Goal: Task Accomplishment & Management: Manage account settings

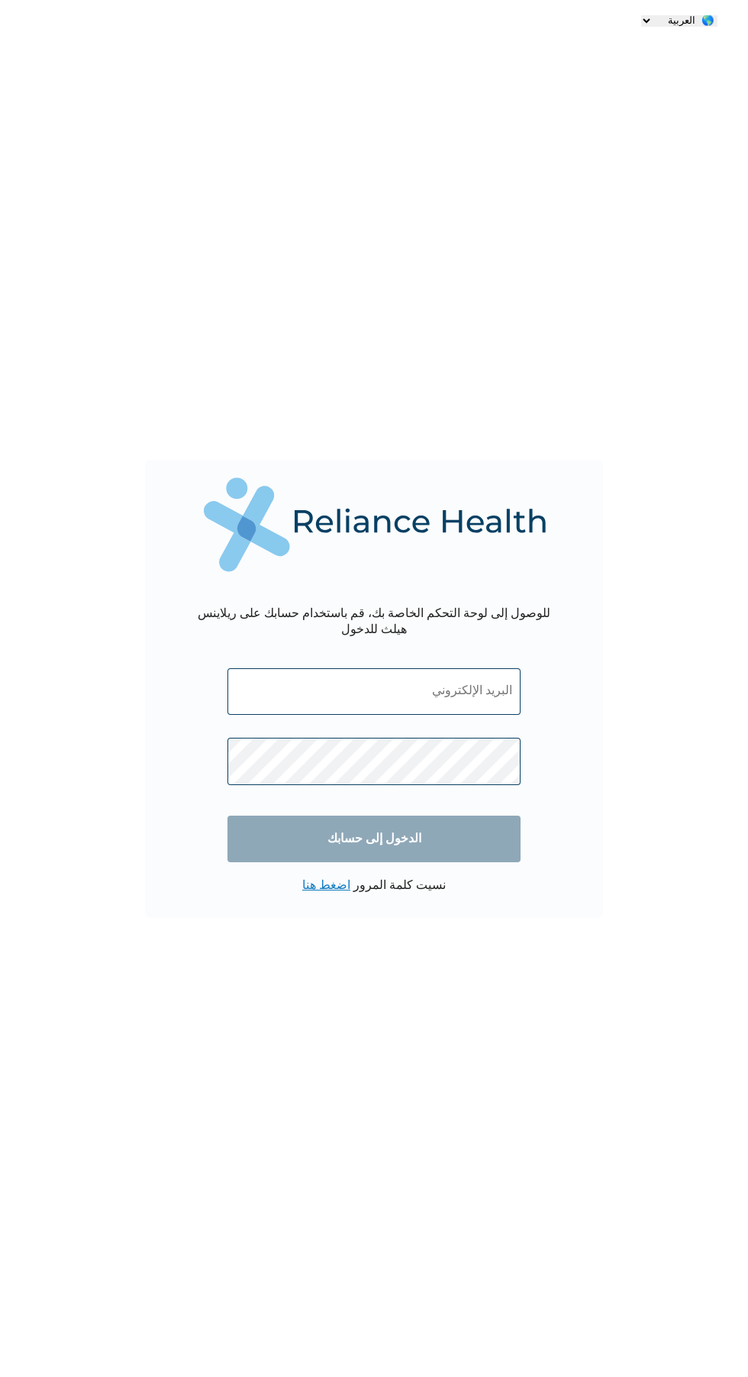
click at [344, 892] on link "اضغط هنا" at bounding box center [326, 886] width 48 height 12
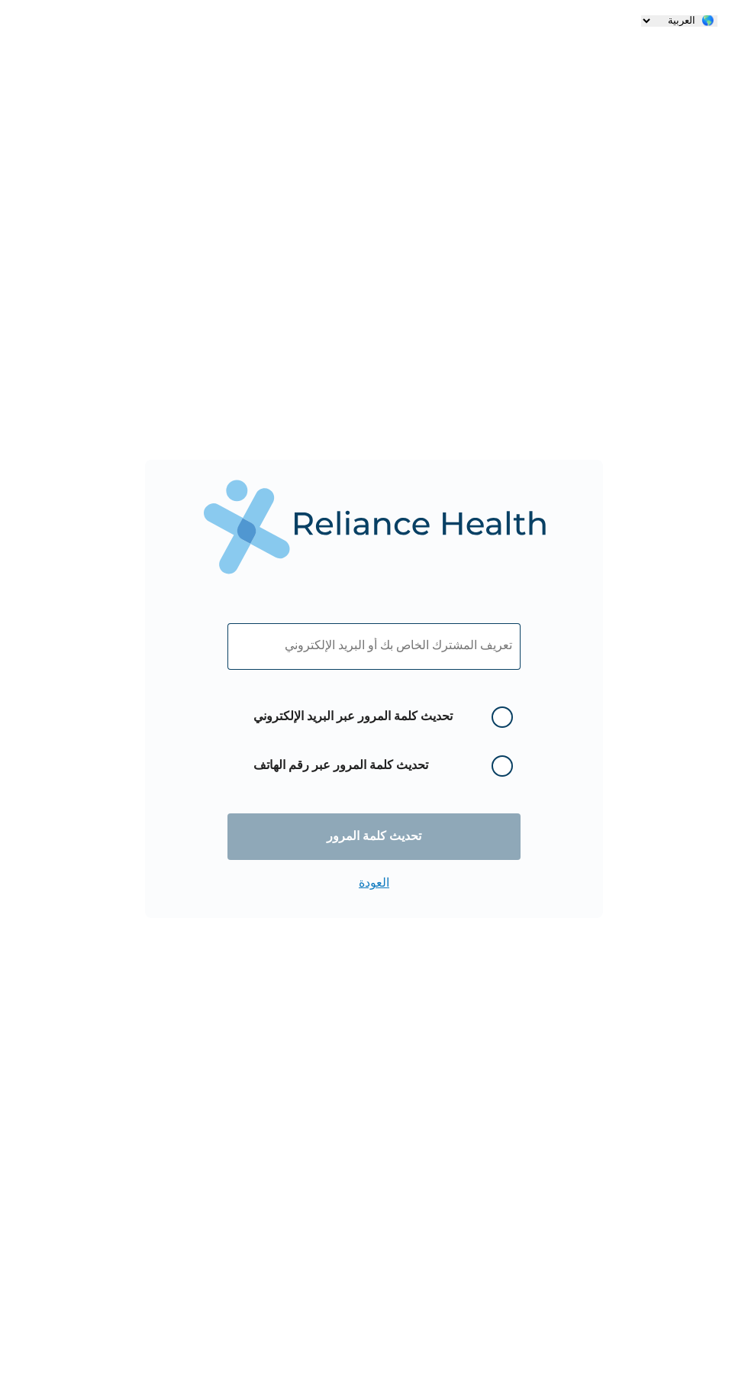
click at [509, 641] on input "text" at bounding box center [374, 646] width 293 height 47
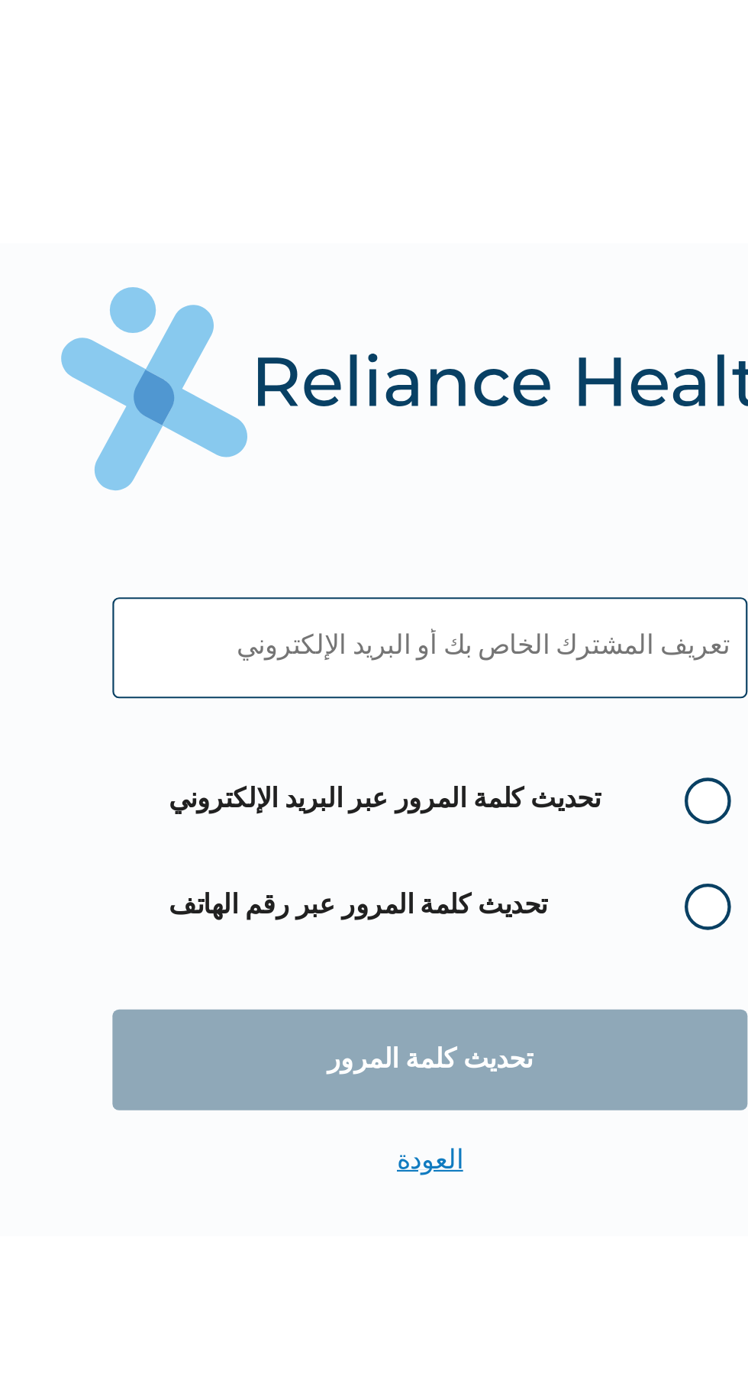
type input "[EMAIL_ADDRESS][DOMAIN_NAME]"
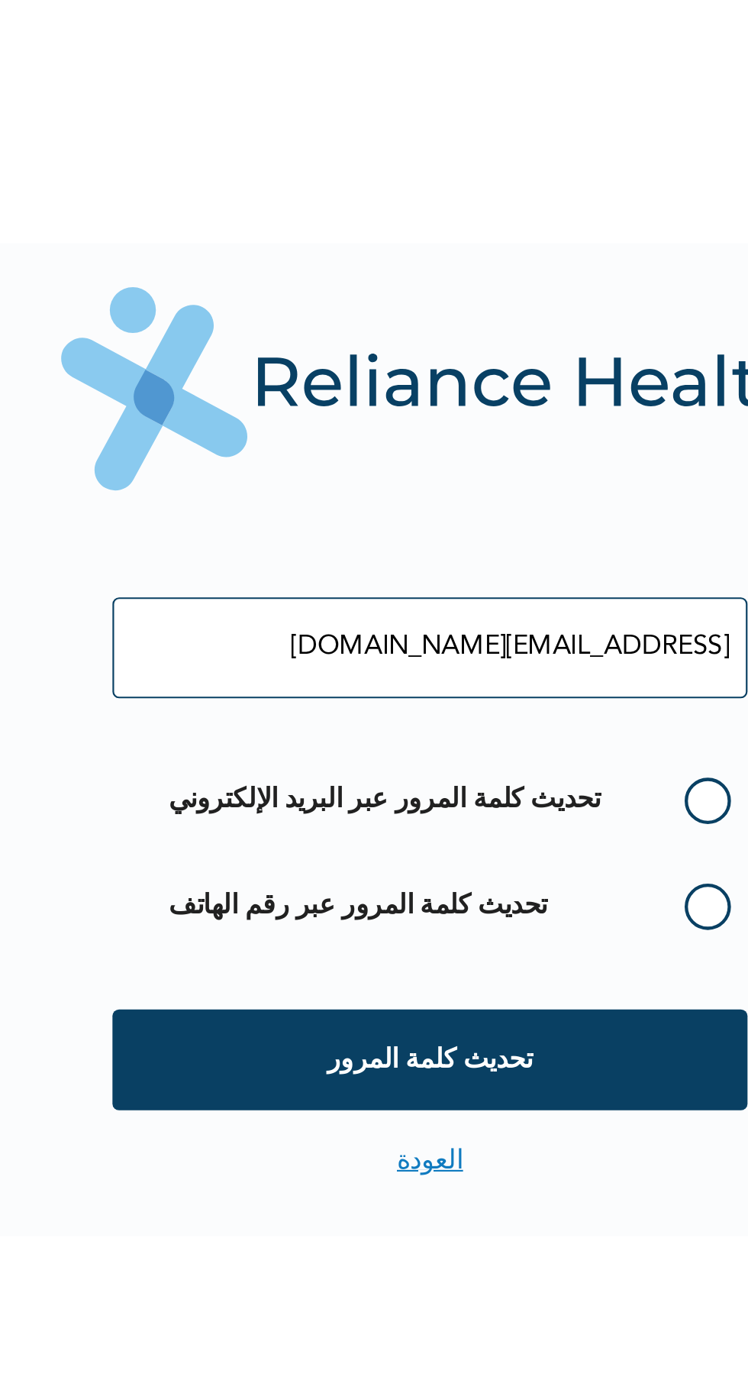
click at [500, 717] on label "تحديث كلمة المرور عبر البريد الإلكتروني" at bounding box center [383, 717] width 275 height 34
click at [498, 717] on input "تحديث كلمة المرور عبر البريد الإلكتروني" at bounding box center [485, 717] width 24 height 24
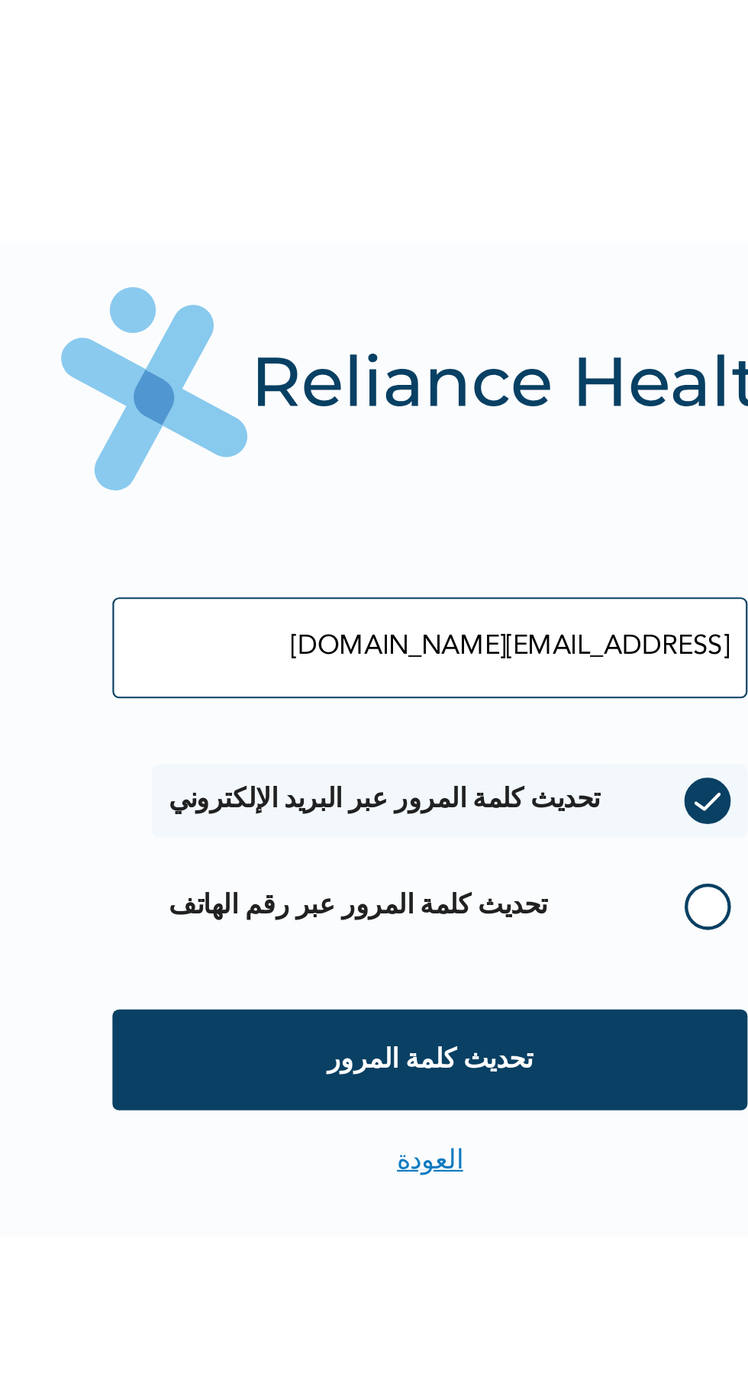
radio input "true"
click at [463, 833] on input "تحديث كلمة المرور" at bounding box center [374, 836] width 293 height 47
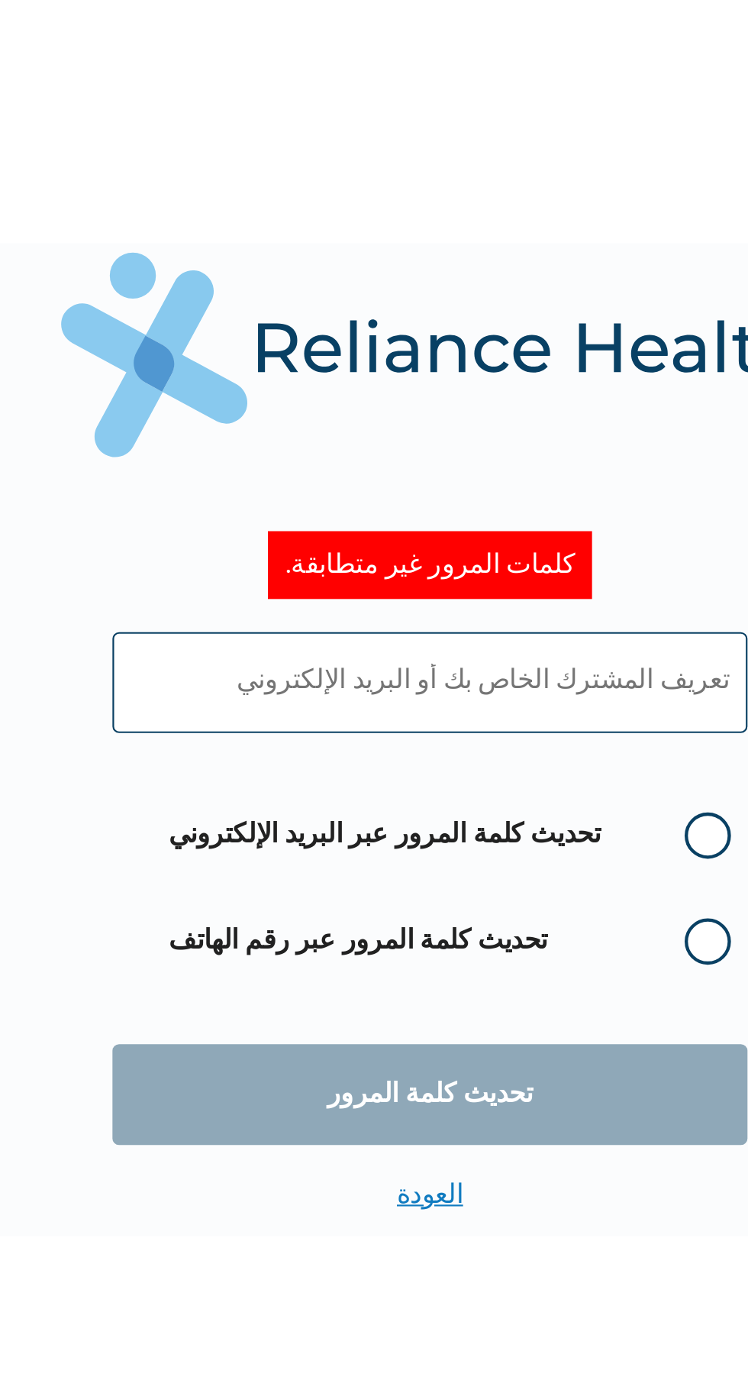
click at [488, 780] on label "تحديث كلمة المرور عبر رقم الهاتف" at bounding box center [383, 782] width 275 height 34
click at [483, 791] on label "تحديث كلمة المرور عبر رقم الهاتف" at bounding box center [383, 782] width 275 height 34
click at [485, 790] on label "تحديث كلمة المرور عبر رقم الهاتف" at bounding box center [383, 782] width 275 height 34
click at [495, 787] on label "تحديث كلمة المرور عبر رقم الهاتف" at bounding box center [383, 782] width 275 height 34
click at [378, 906] on link "العودة" at bounding box center [374, 899] width 31 height 12
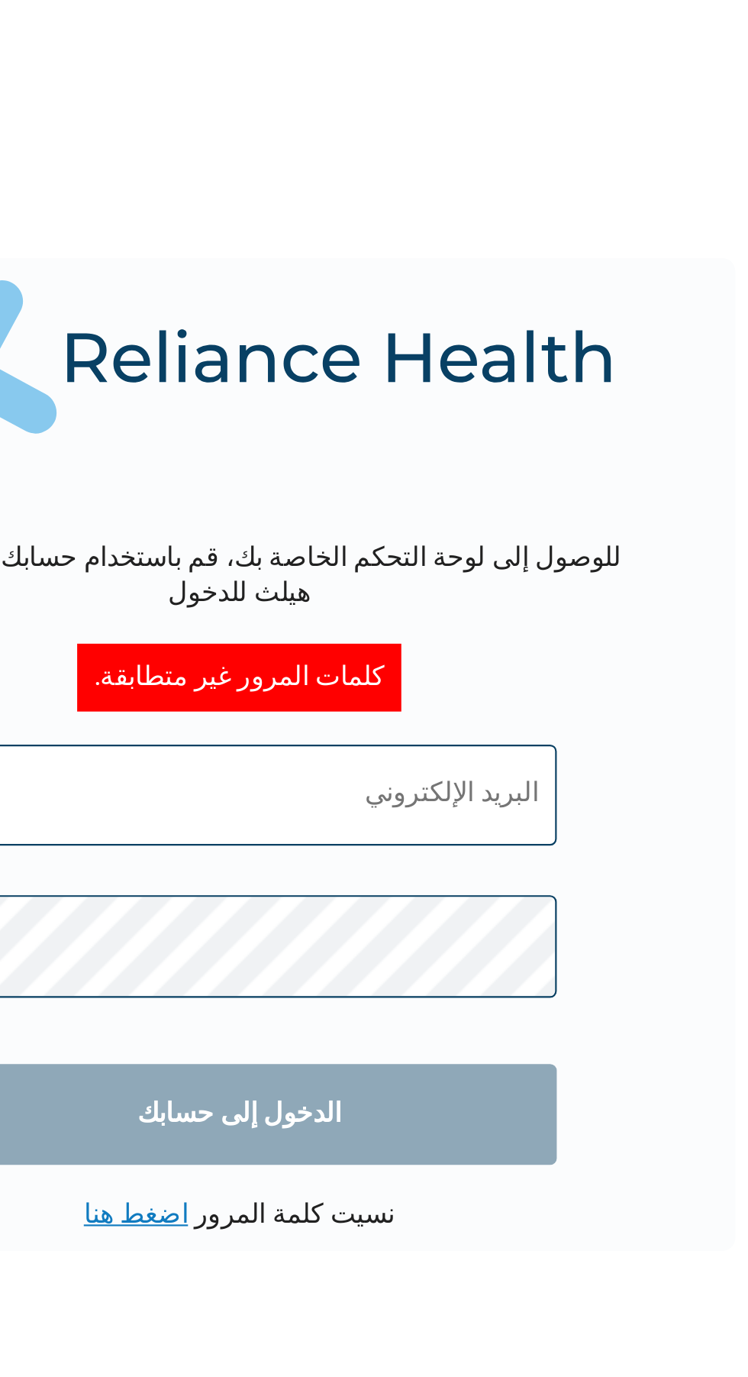
click at [486, 706] on input "text" at bounding box center [374, 707] width 293 height 47
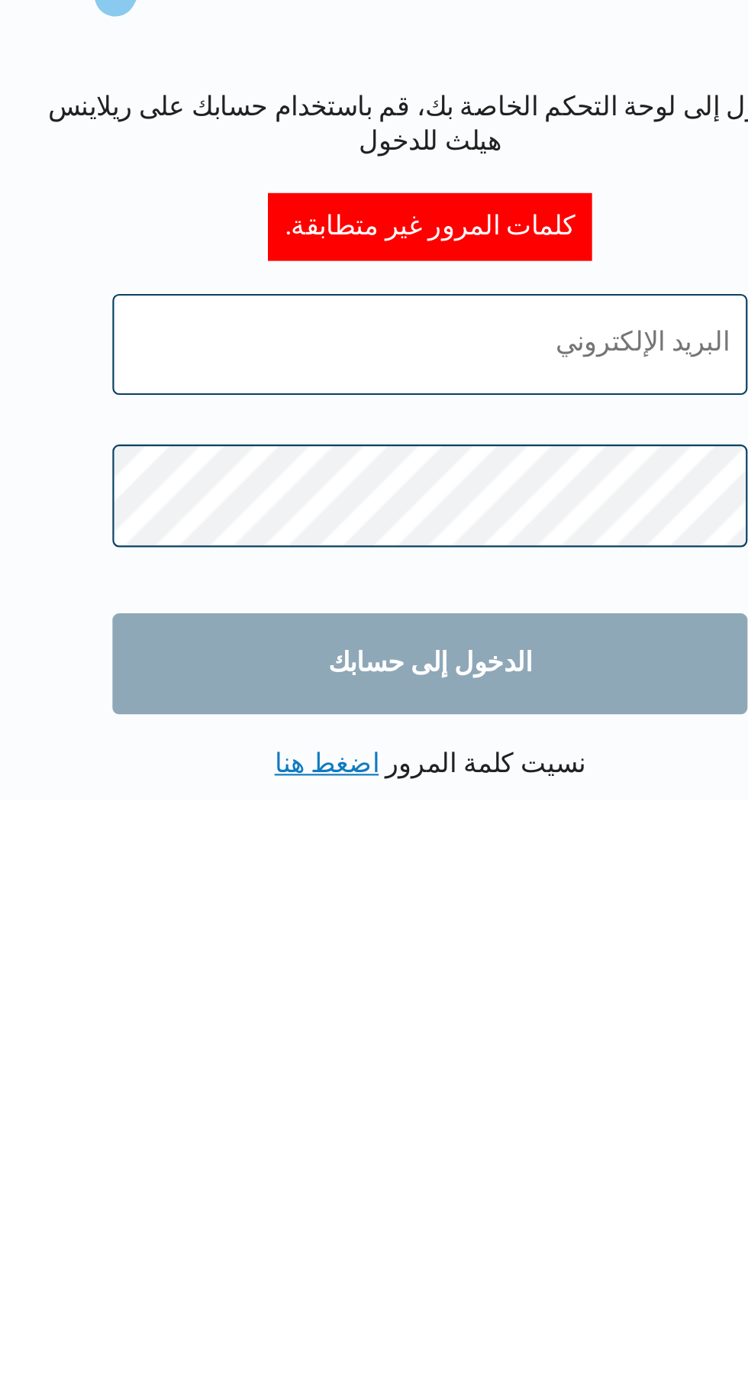
type input "[EMAIL_ADDRESS][DOMAIN_NAME]"
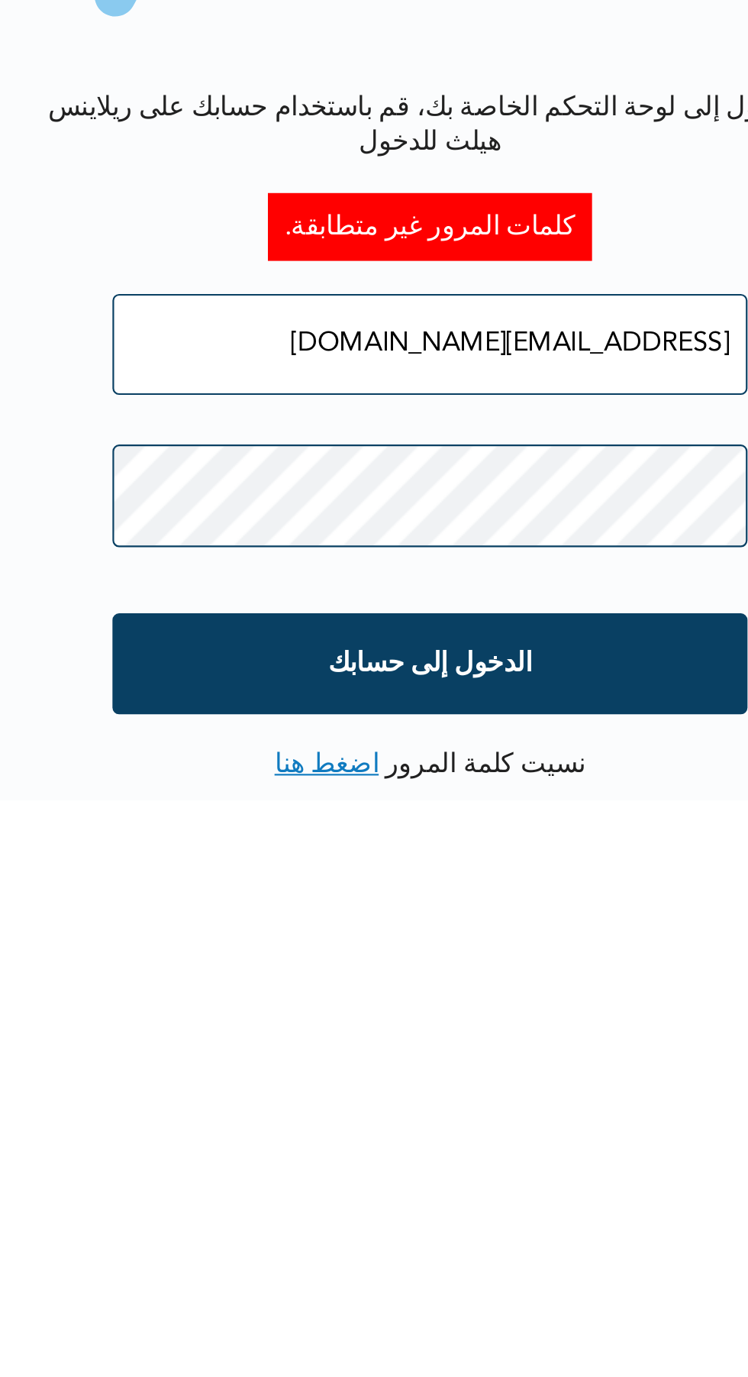
click at [475, 850] on input "الدخول إلى حسابك" at bounding box center [374, 855] width 293 height 47
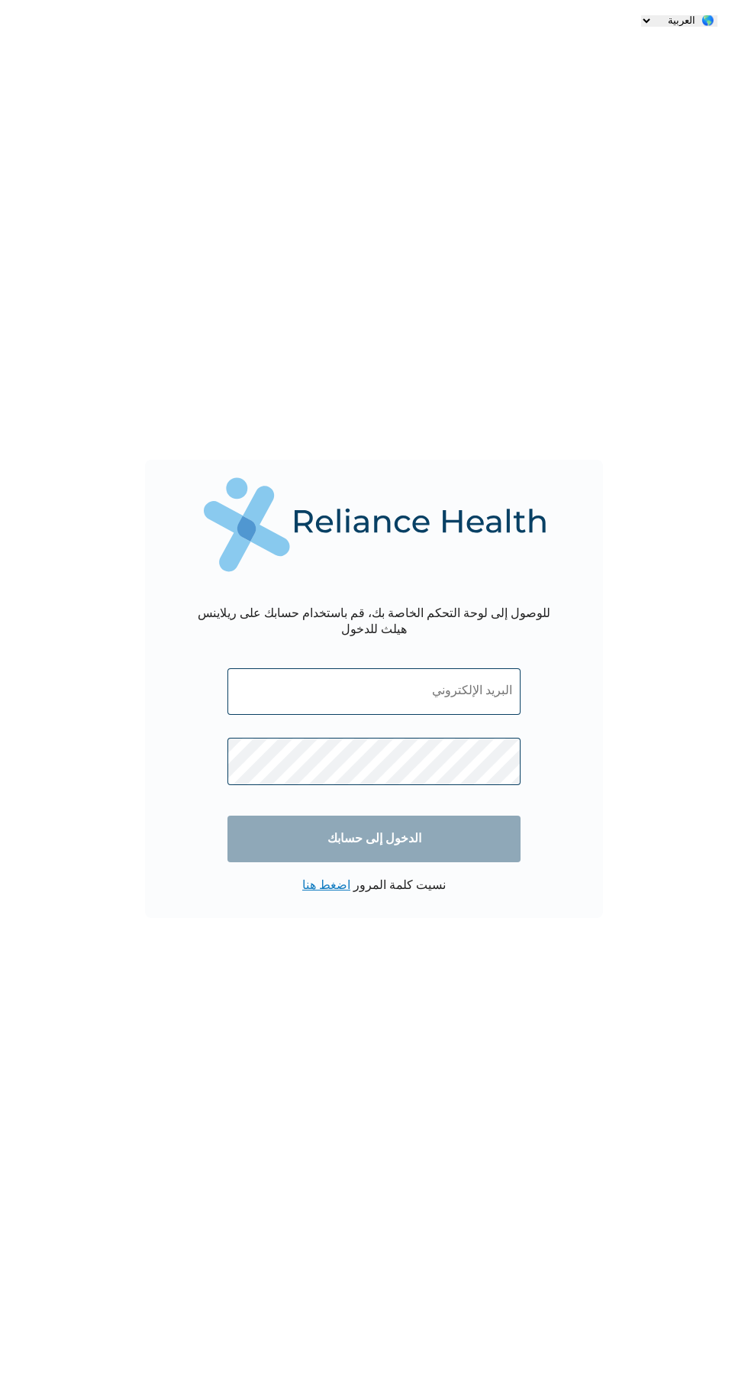
click at [681, 21] on select "🌎 العربية 🌎 ENGLISH" at bounding box center [679, 20] width 76 height 11
click at [641, 15] on select "🌎 العربية 🌎 ENGLISH" at bounding box center [679, 20] width 76 height 11
click at [483, 697] on input "text" at bounding box center [374, 691] width 293 height 47
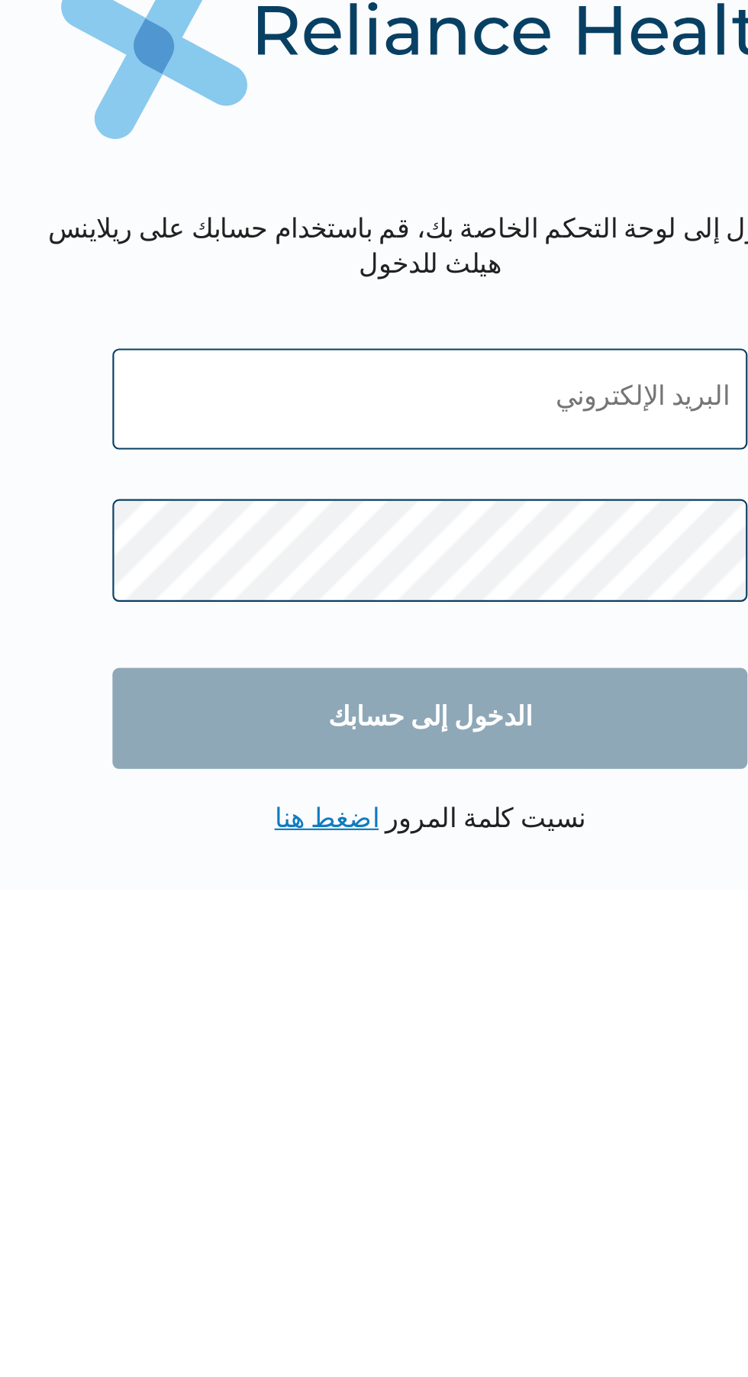
type input "[EMAIL_ADDRESS][DOMAIN_NAME]"
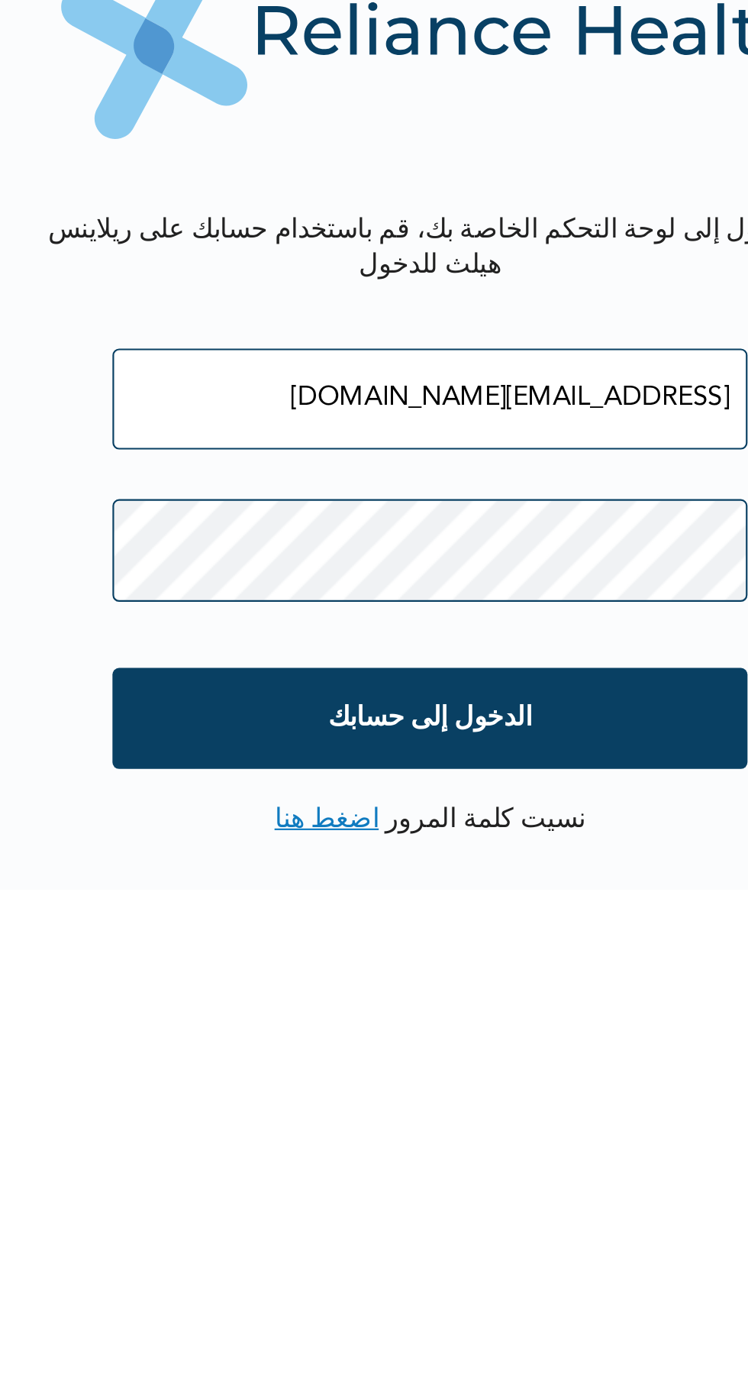
click at [477, 836] on input "الدخول إلى حسابك" at bounding box center [374, 839] width 293 height 47
